Goal: Navigation & Orientation: Understand site structure

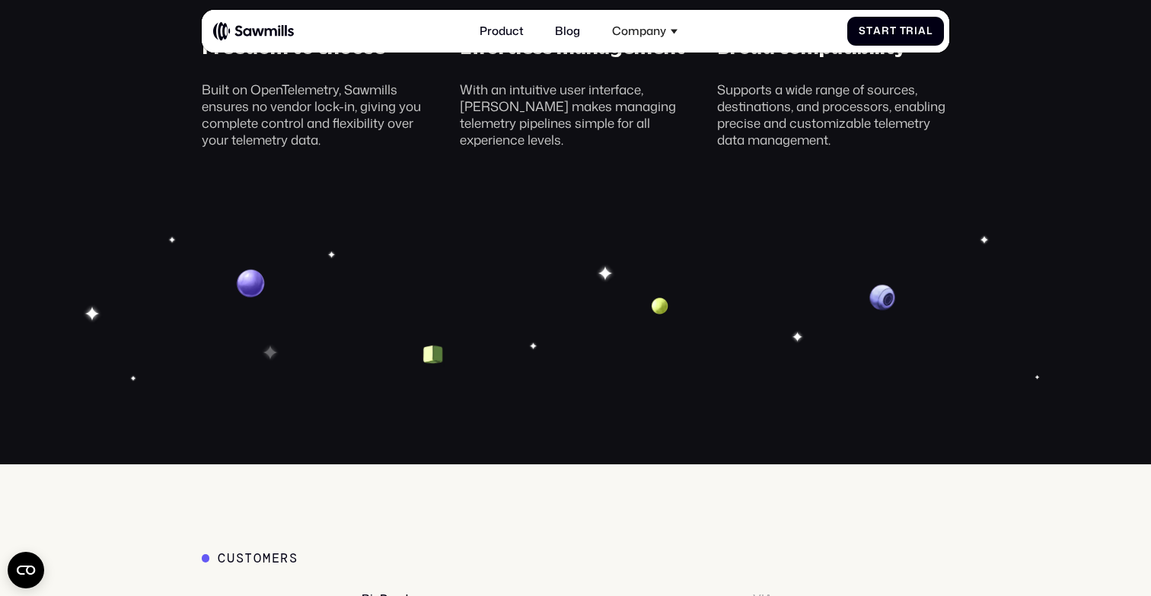
click at [284, 34] on img at bounding box center [253, 31] width 81 height 20
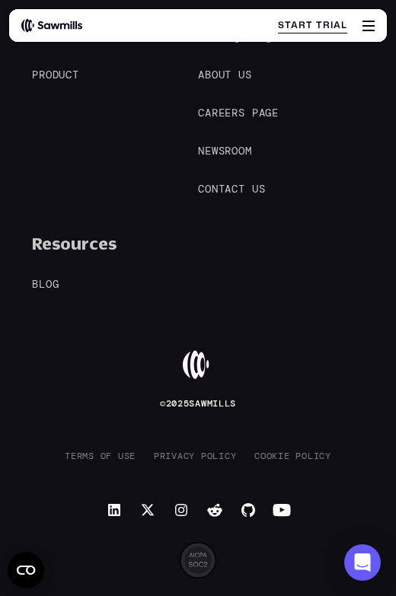
scroll to position [6310, 0]
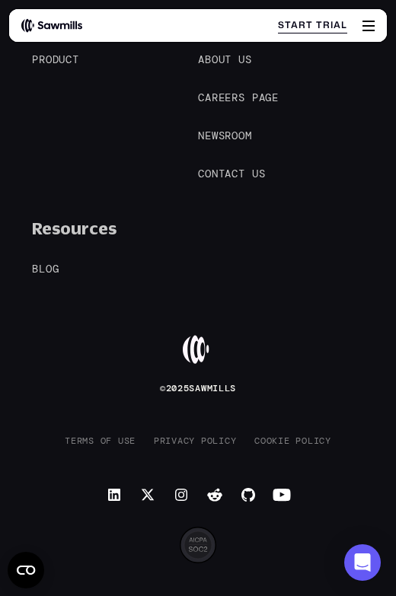
click at [391, 411] on div "© 2025 Sawmills Product P r o d u c t P r o d u c t Company A b o u t u s A b o…" at bounding box center [198, 292] width 396 height 641
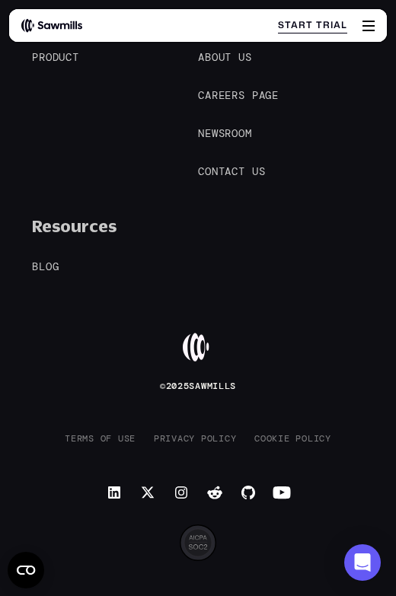
scroll to position [6310, 0]
